Goal: Check status: Check status

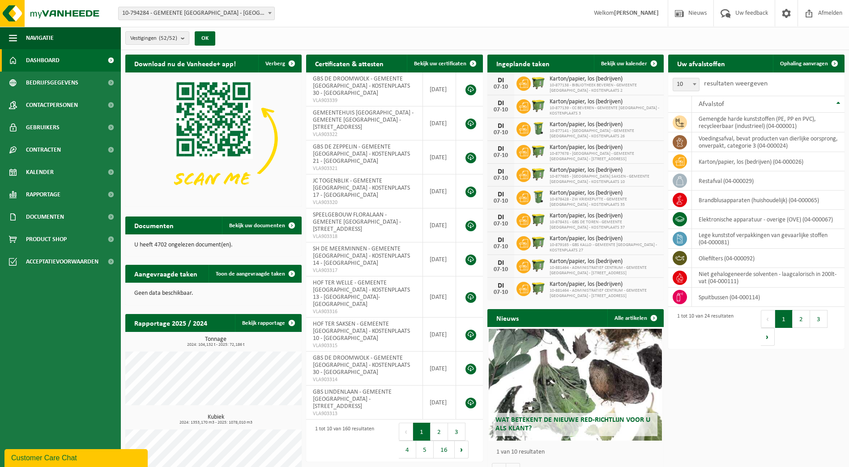
click at [765, 384] on div "Download nu de Vanheede+ app! Verberg Certificaten & attesten Bekijk uw certifi…" at bounding box center [485, 271] width 724 height 442
click at [181, 39] on button "Vestigingen (52/52)" at bounding box center [157, 37] width 64 height 13
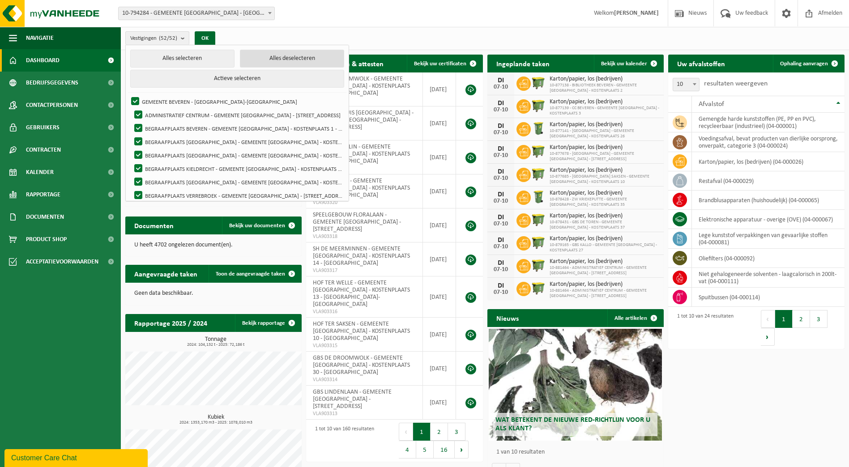
click at [282, 60] on button "Alles deselecteren" at bounding box center [292, 59] width 104 height 18
checkbox input "false"
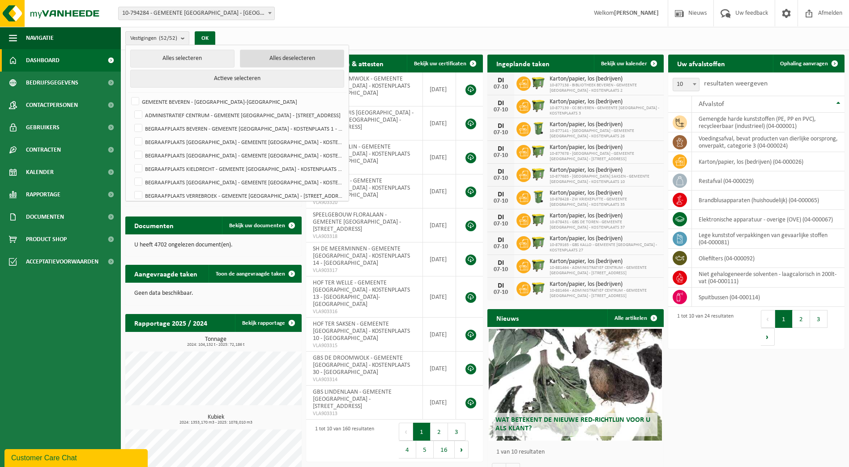
checkbox input "false"
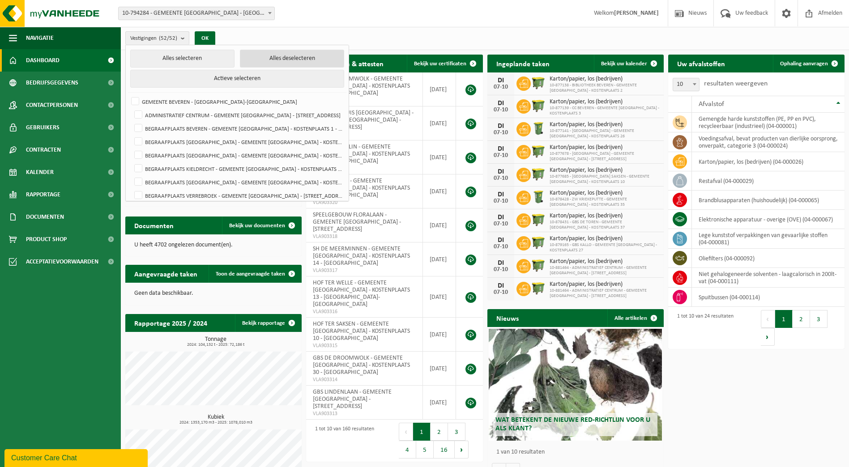
checkbox input "false"
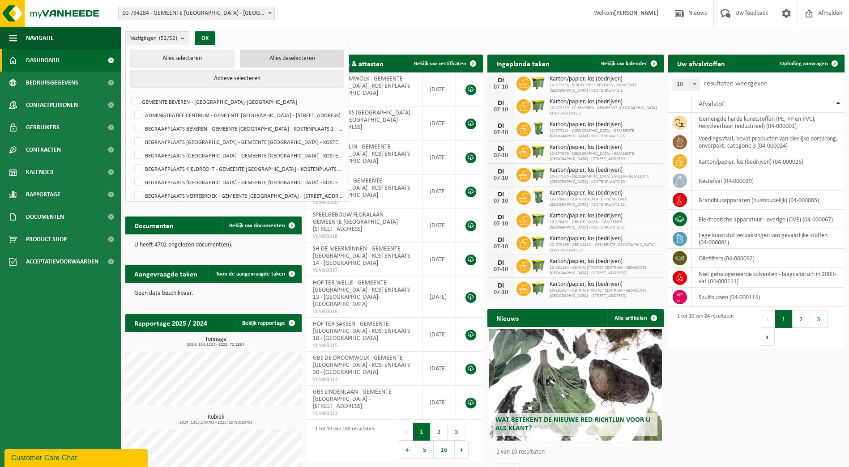
checkbox input "false"
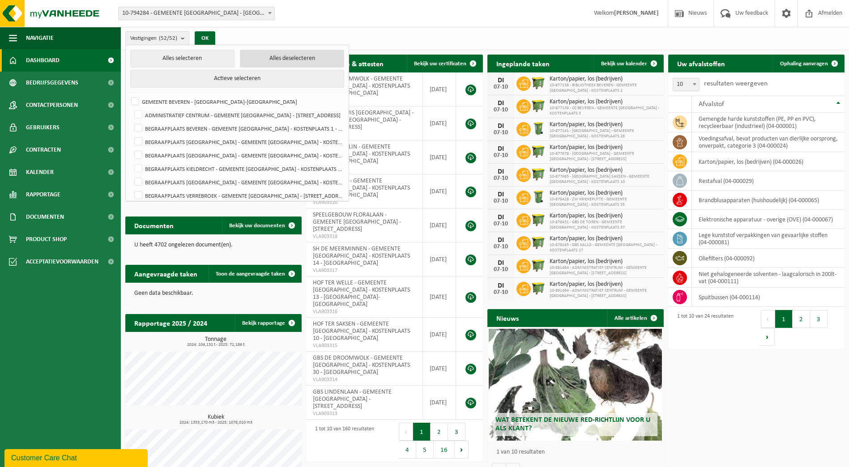
checkbox input "false"
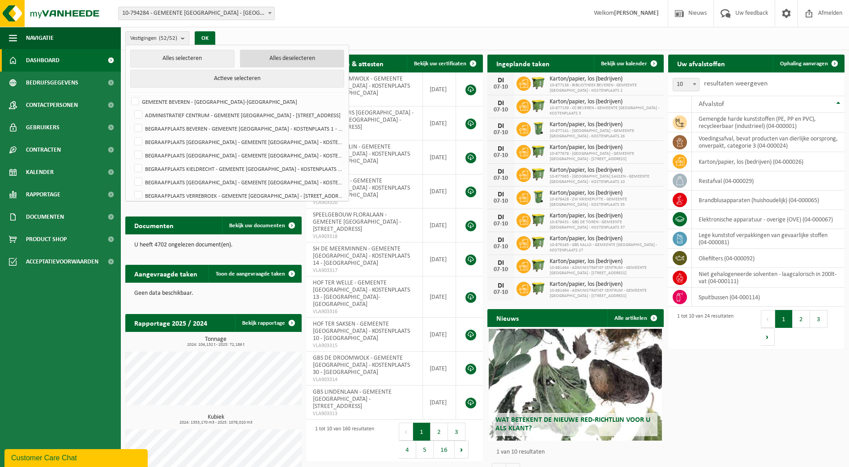
checkbox input "false"
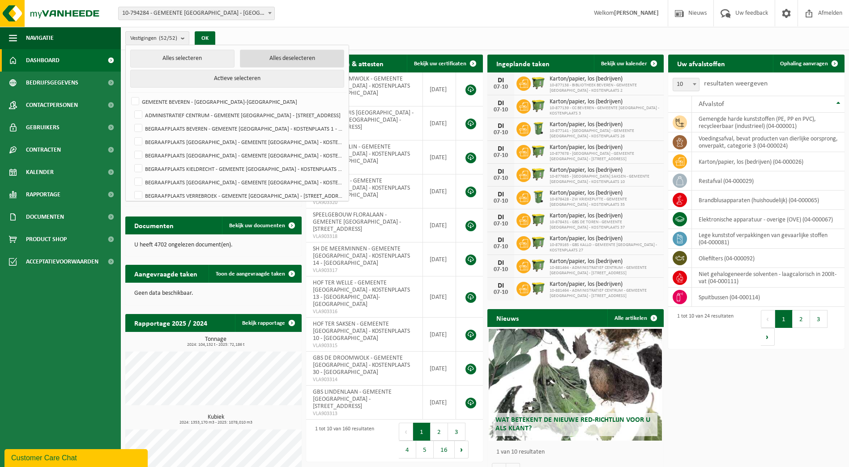
checkbox input "false"
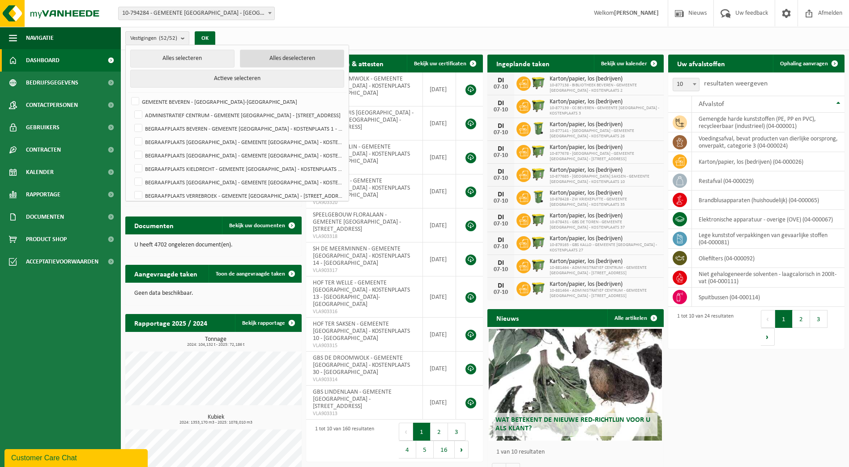
checkbox input "false"
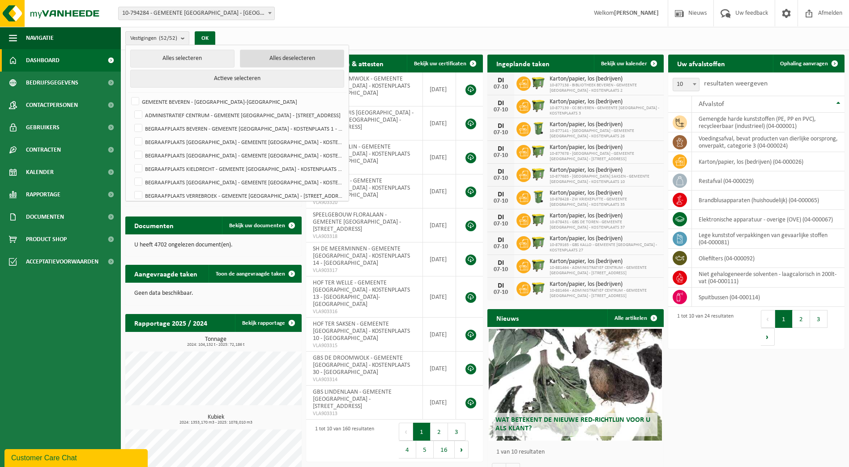
checkbox input "false"
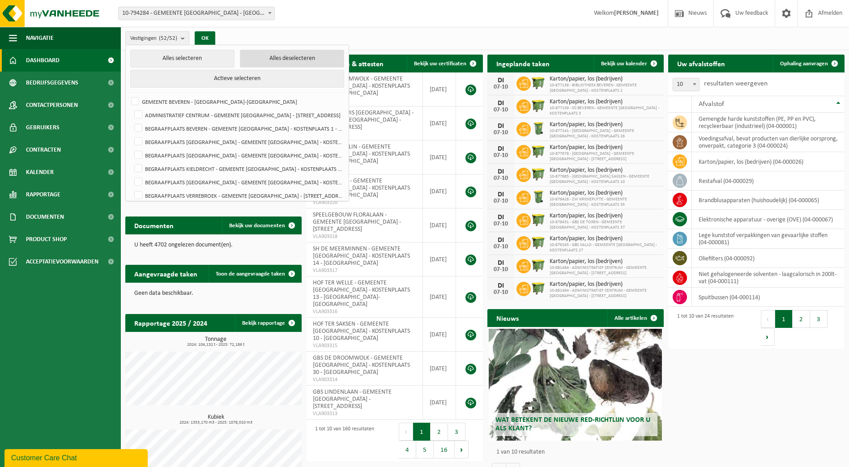
checkbox input "false"
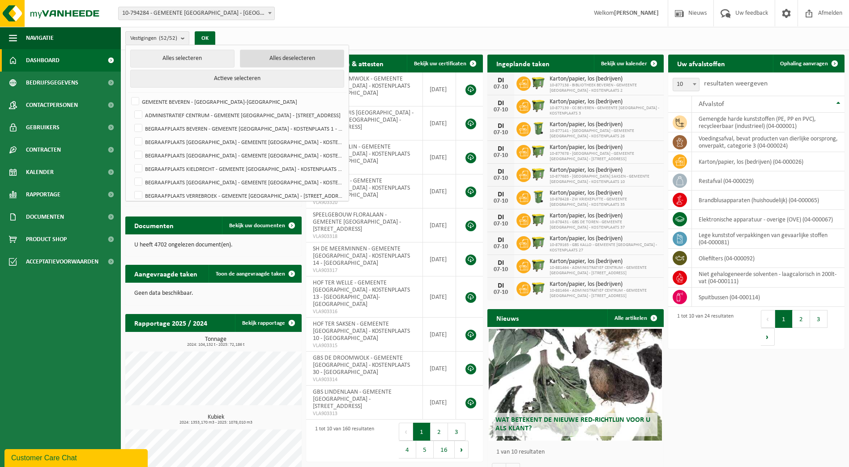
checkbox input "false"
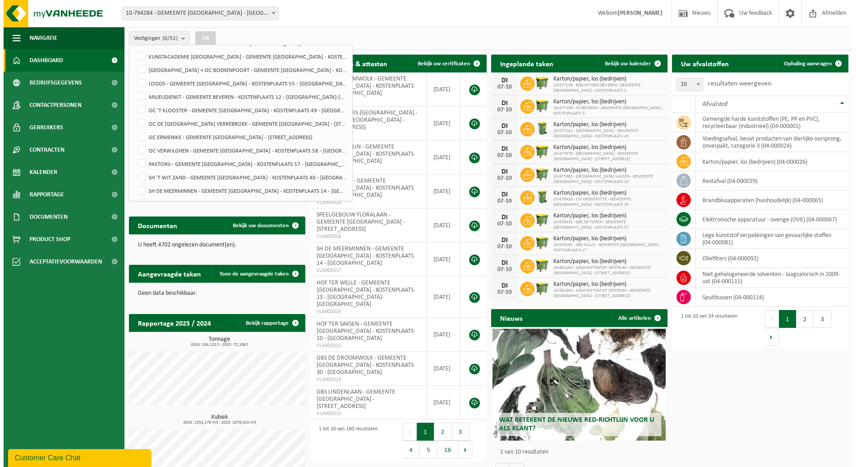
scroll to position [492, 0]
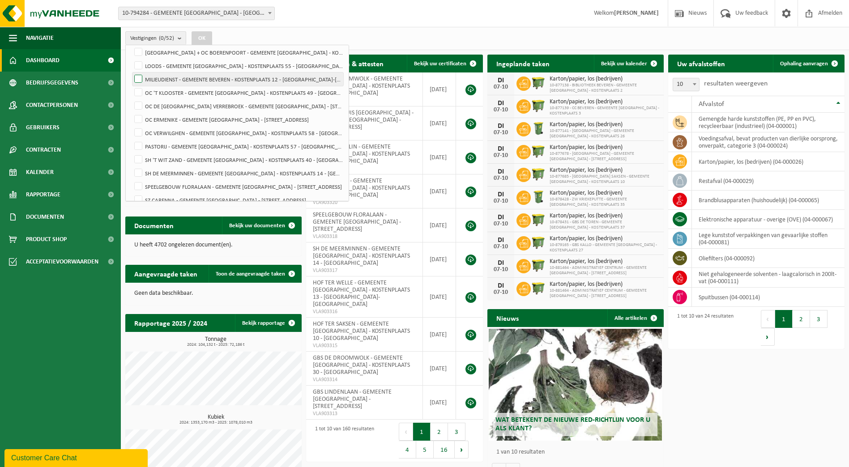
click at [226, 82] on label "MILIEUDIENST - GEMEENTE BEVEREN - KOSTENPLAATS 12 - [GEOGRAPHIC_DATA]-[GEOGRAPH…" at bounding box center [237, 79] width 211 height 13
click at [131, 73] on input "MILIEUDIENST - GEMEENTE BEVEREN - KOSTENPLAATS 12 - [GEOGRAPHIC_DATA]-[GEOGRAPH…" at bounding box center [131, 72] width 0 height 0
checkbox input "true"
click at [202, 39] on button "OK" at bounding box center [202, 38] width 21 height 14
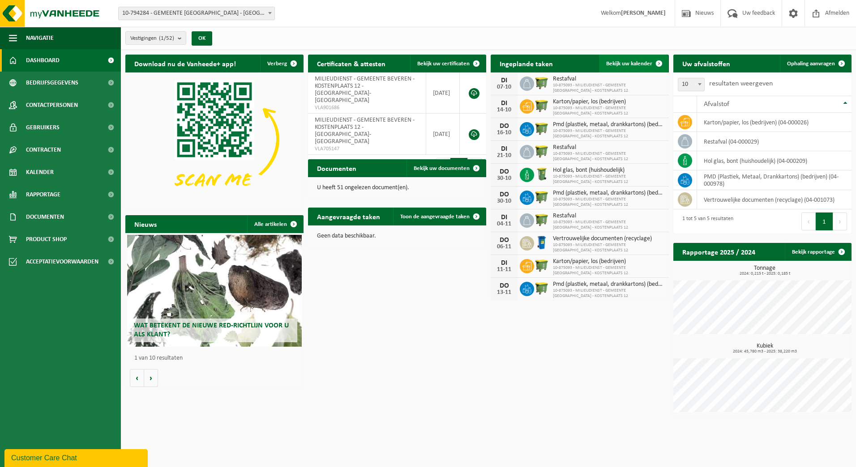
click at [632, 66] on span "Bekijk uw kalender" at bounding box center [629, 64] width 46 height 6
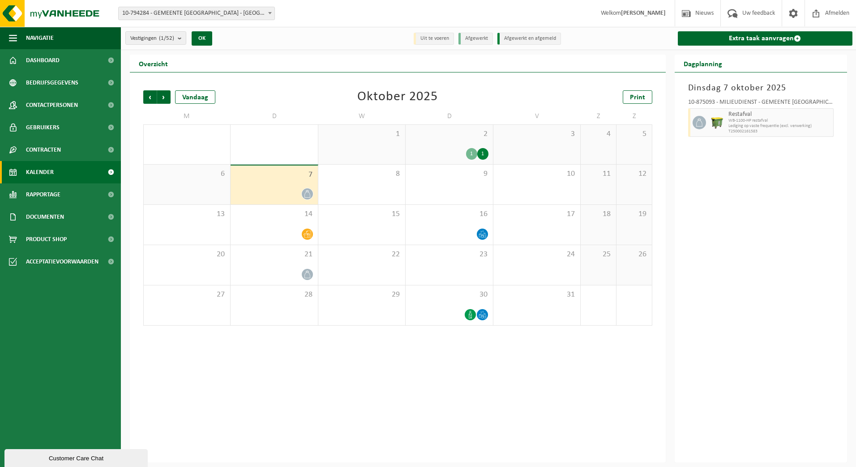
click at [390, 414] on div "Vorige Volgende Vandaag [DATE] Print M D W D V Z Z 29 30 1 2 1 1 3 4 5 6 7 8 9 …" at bounding box center [398, 268] width 536 height 390
